Goal: Task Accomplishment & Management: Use online tool/utility

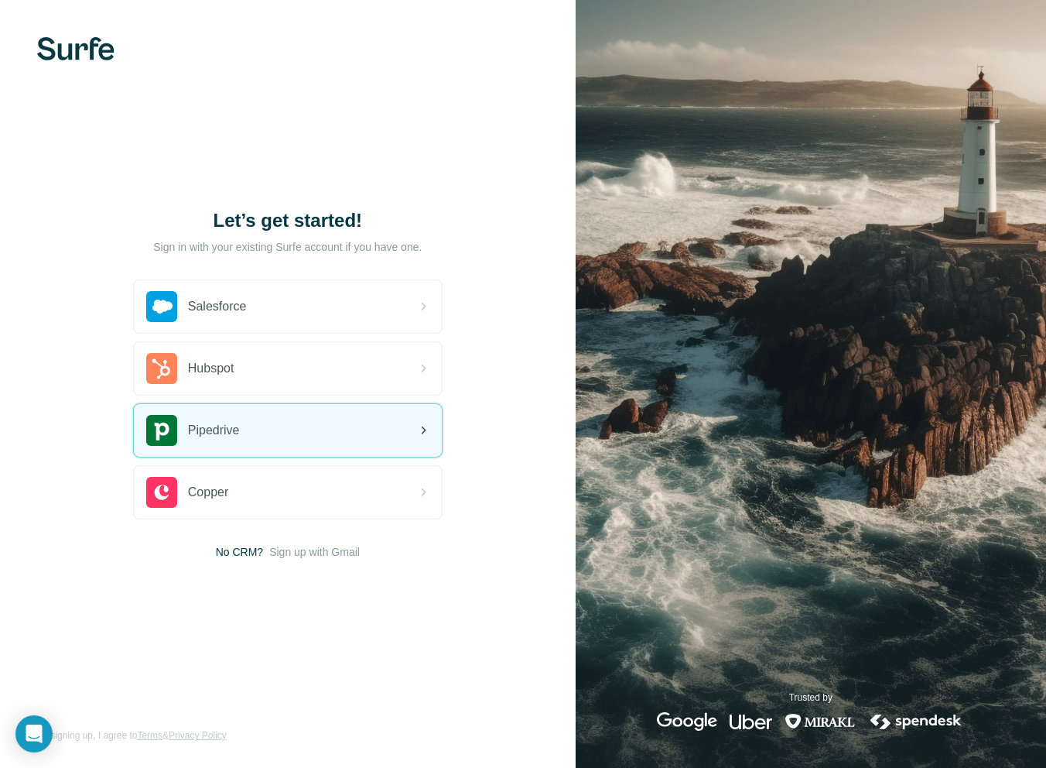
click at [306, 443] on div "Pipedrive" at bounding box center [288, 430] width 308 height 53
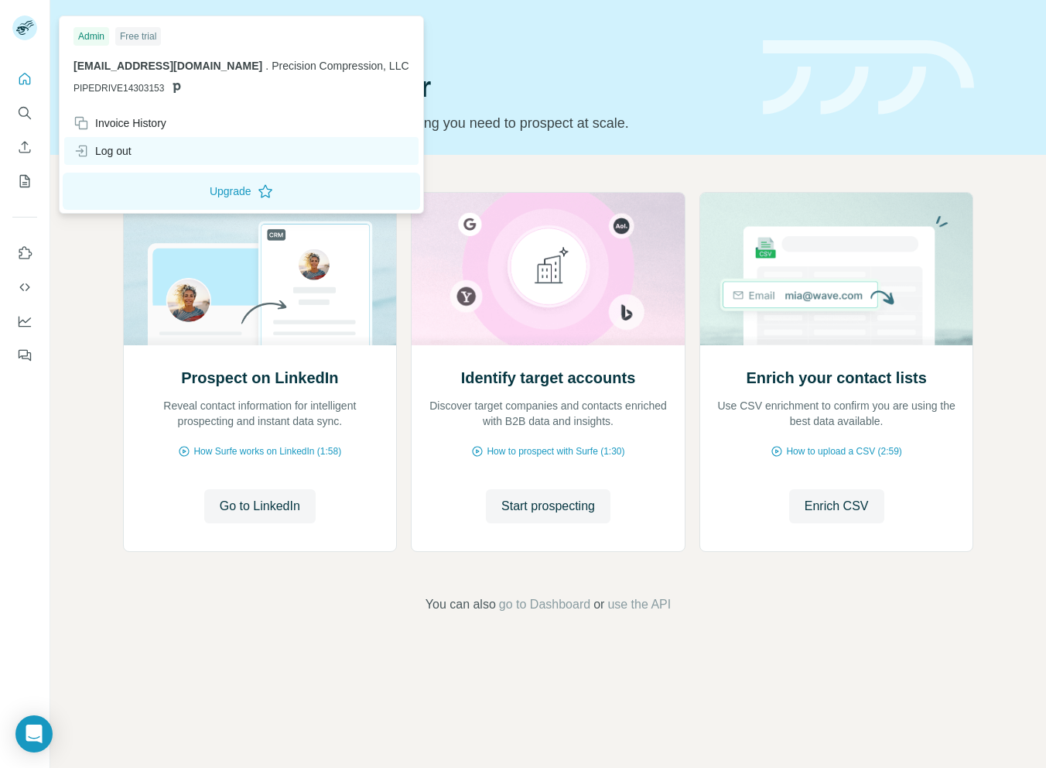
click at [142, 159] on div "Log out" at bounding box center [241, 151] width 354 height 28
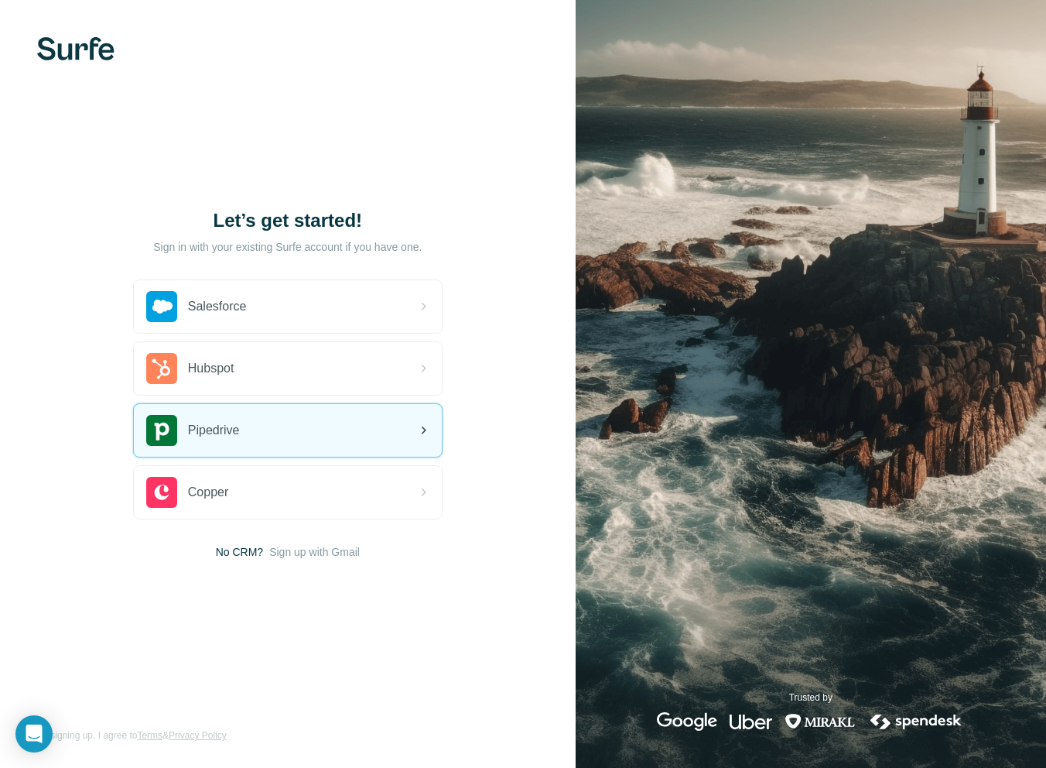
click at [253, 433] on div "Pipedrive" at bounding box center [288, 430] width 308 height 53
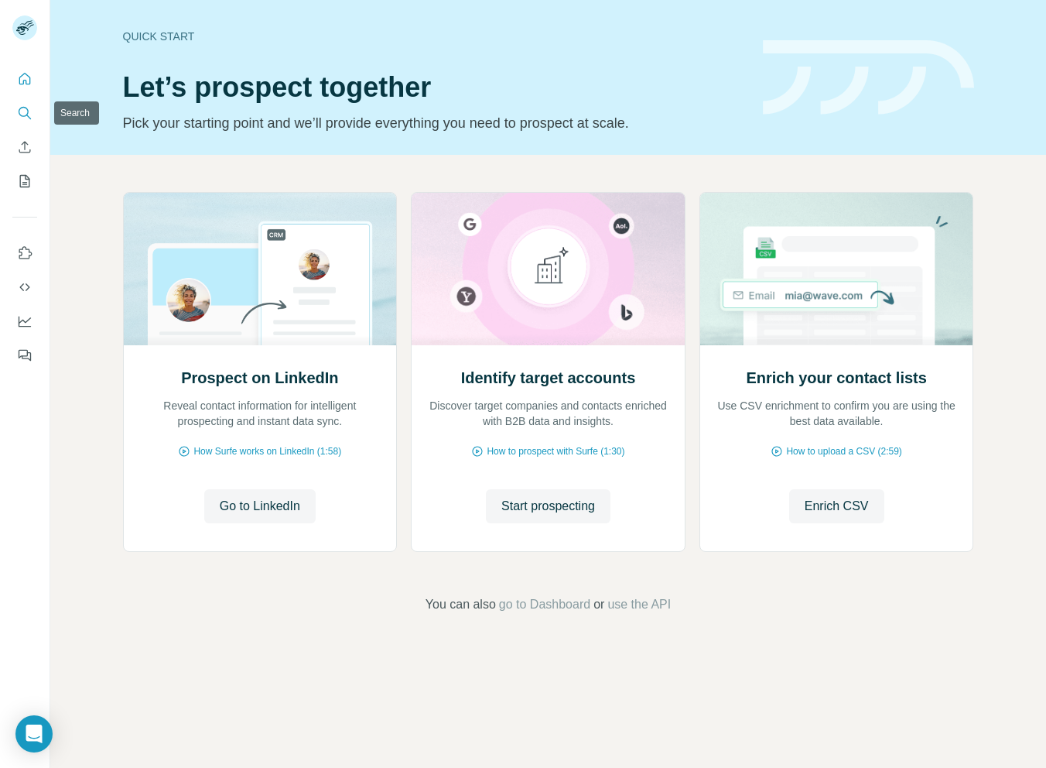
click at [22, 114] on icon "Search" at bounding box center [24, 112] width 15 height 15
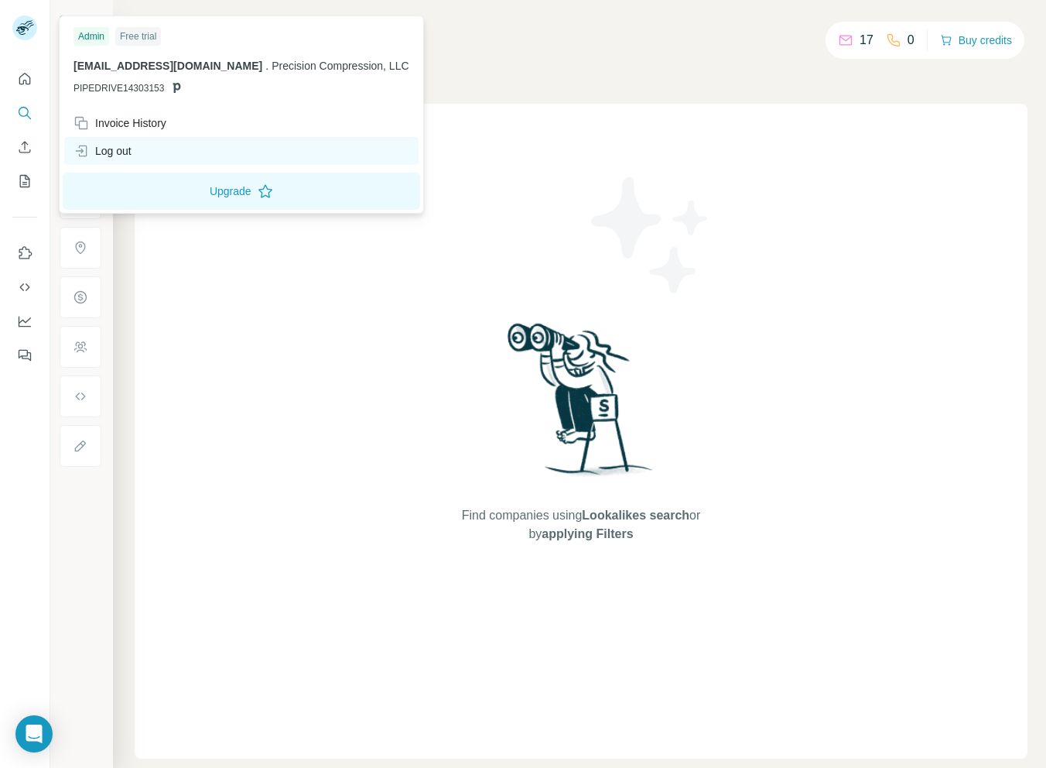
click at [144, 153] on div "Log out" at bounding box center [241, 151] width 354 height 28
click at [124, 155] on div "Log out" at bounding box center [103, 150] width 58 height 15
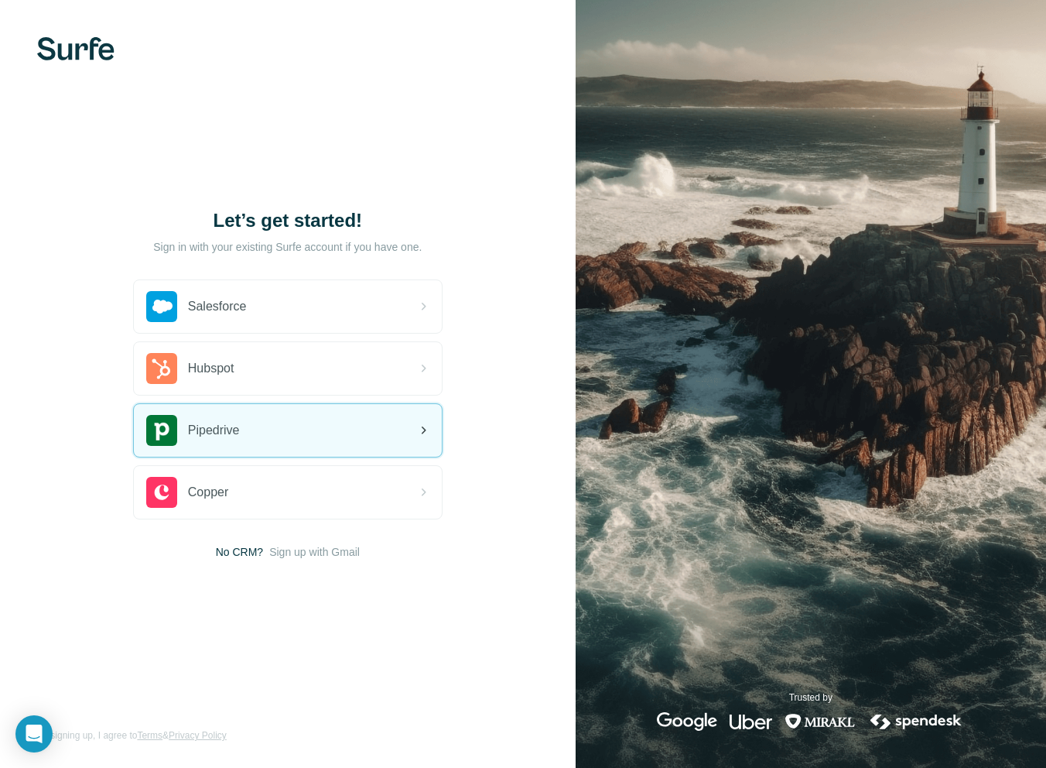
click at [271, 430] on div "Pipedrive" at bounding box center [288, 430] width 308 height 53
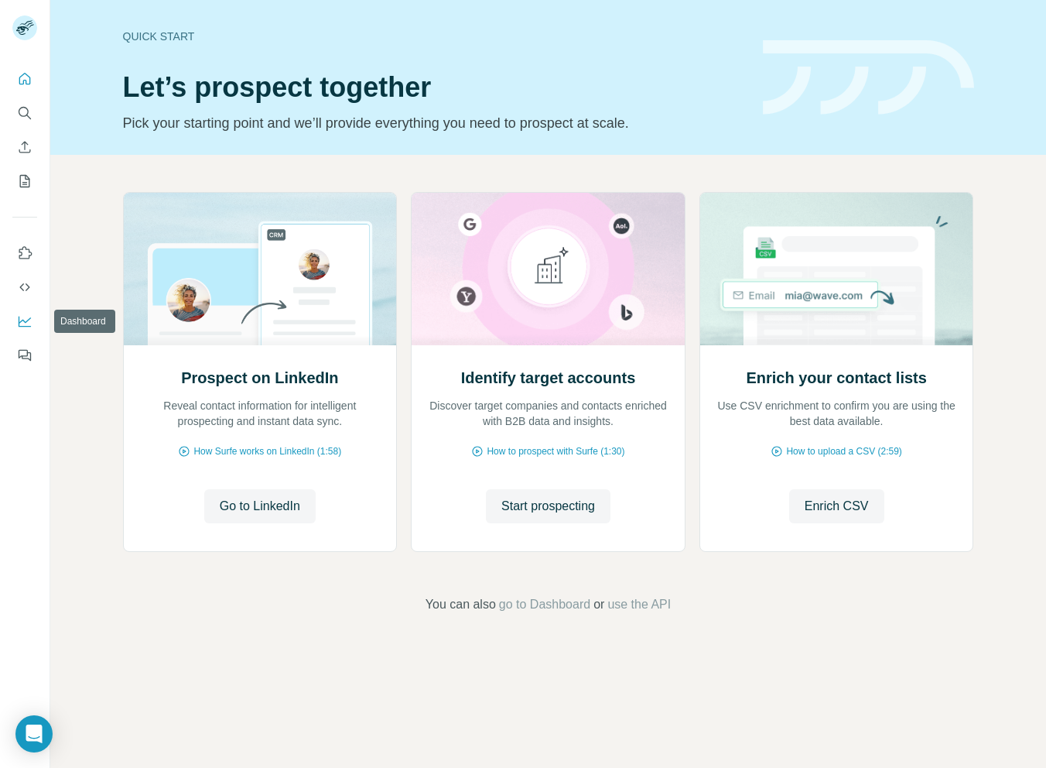
click at [28, 322] on icon "Dashboard" at bounding box center [24, 320] width 15 height 15
